Goal: Information Seeking & Learning: Learn about a topic

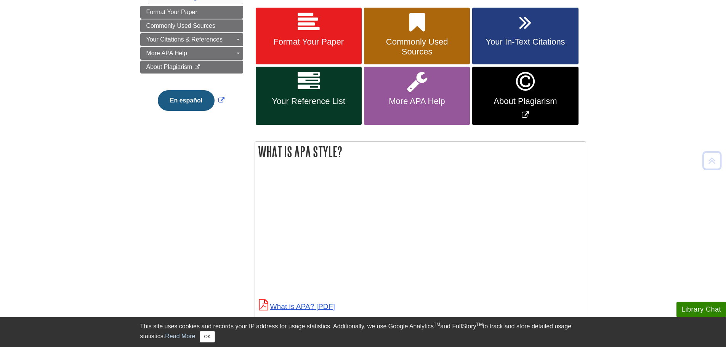
scroll to position [153, 0]
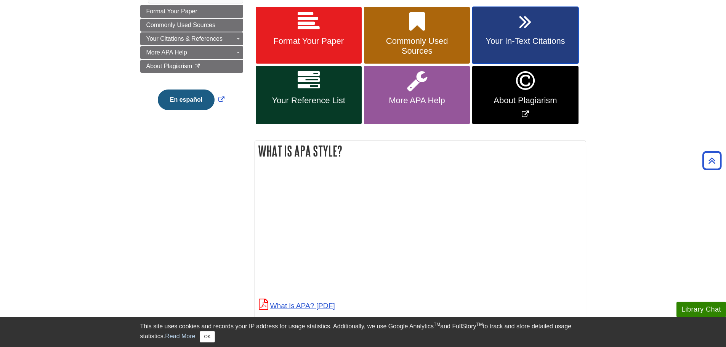
click at [522, 39] on span "Your In-Text Citations" at bounding box center [525, 41] width 95 height 10
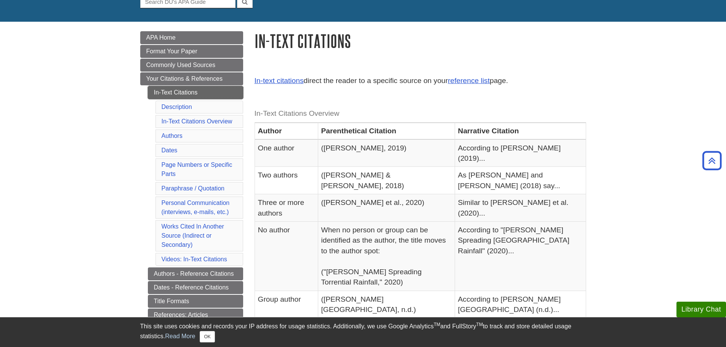
scroll to position [76, 0]
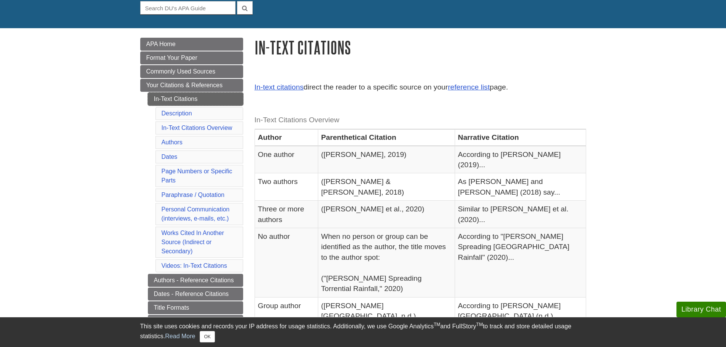
click at [179, 97] on link "In-Text Citations" at bounding box center [195, 99] width 95 height 13
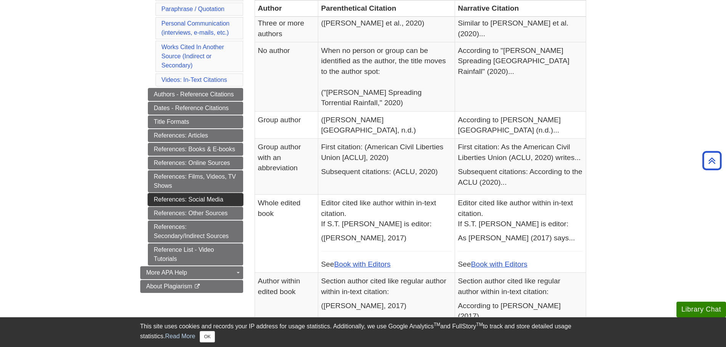
scroll to position [267, 0]
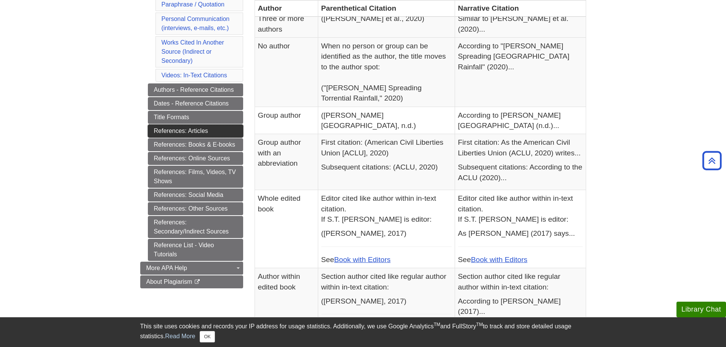
click at [199, 129] on link "References: Articles" at bounding box center [195, 131] width 95 height 13
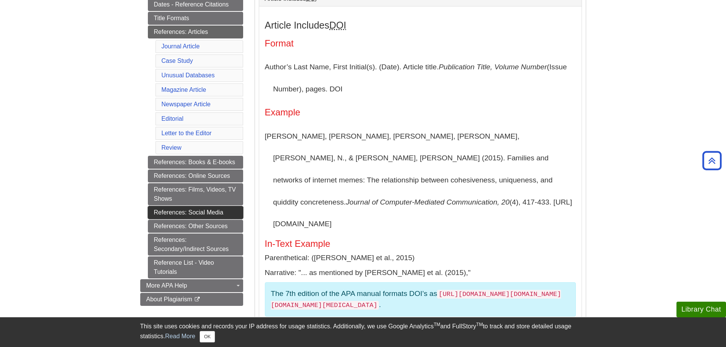
scroll to position [229, 0]
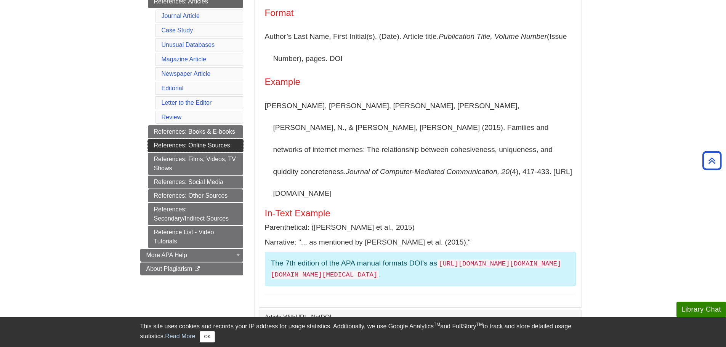
click at [202, 143] on link "References: Online Sources" at bounding box center [195, 145] width 95 height 13
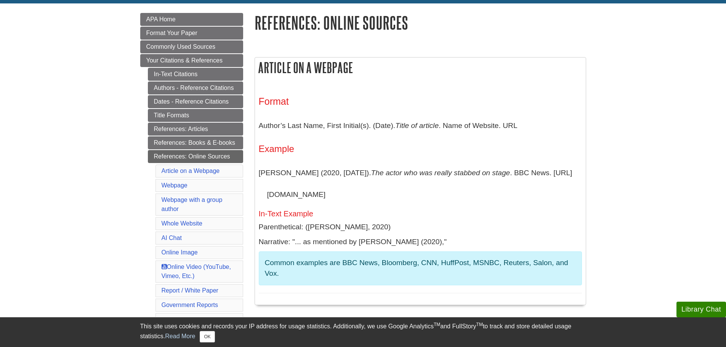
scroll to position [114, 0]
